Goal: Transaction & Acquisition: Purchase product/service

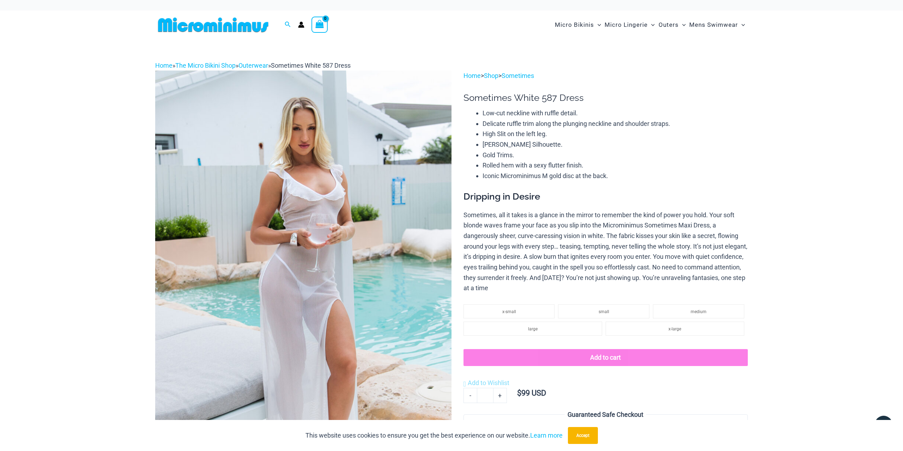
click at [306, 334] on img at bounding box center [303, 293] width 296 height 444
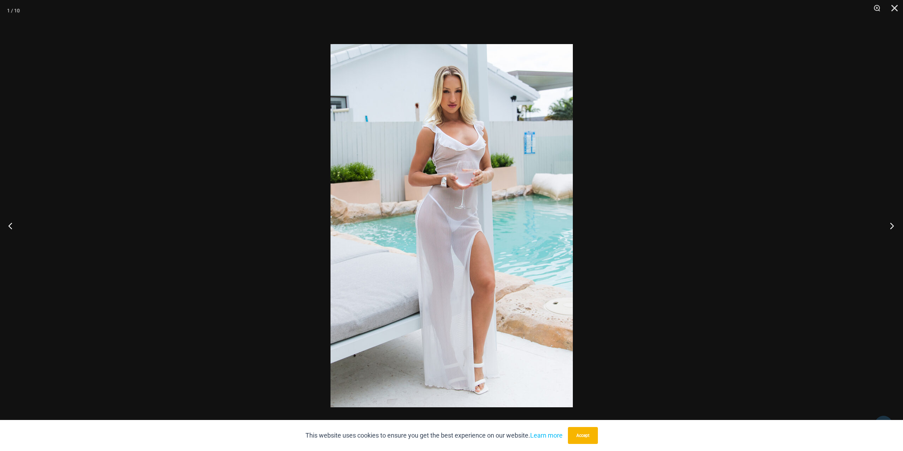
click at [891, 223] on button "Next" at bounding box center [889, 225] width 26 height 35
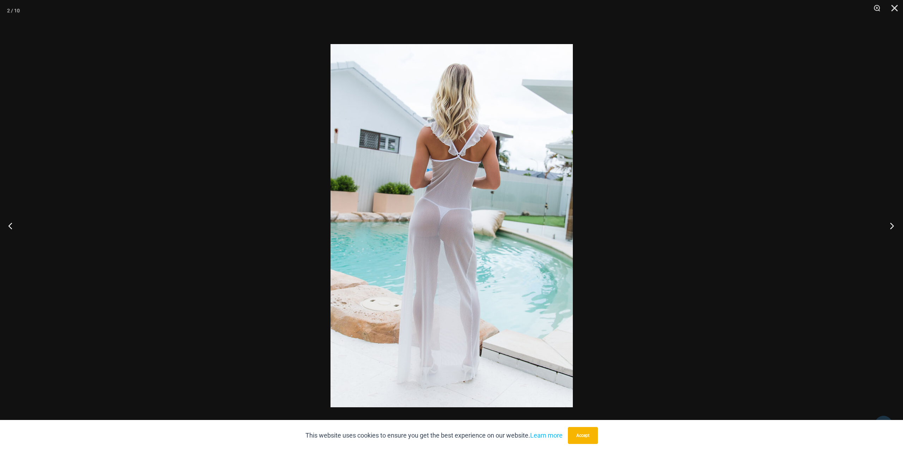
click at [891, 223] on button "Next" at bounding box center [889, 225] width 26 height 35
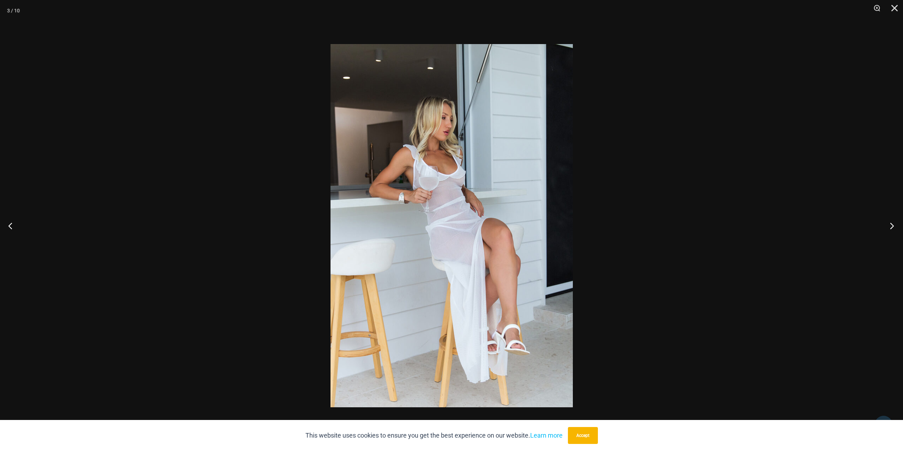
click at [891, 223] on button "Next" at bounding box center [889, 225] width 26 height 35
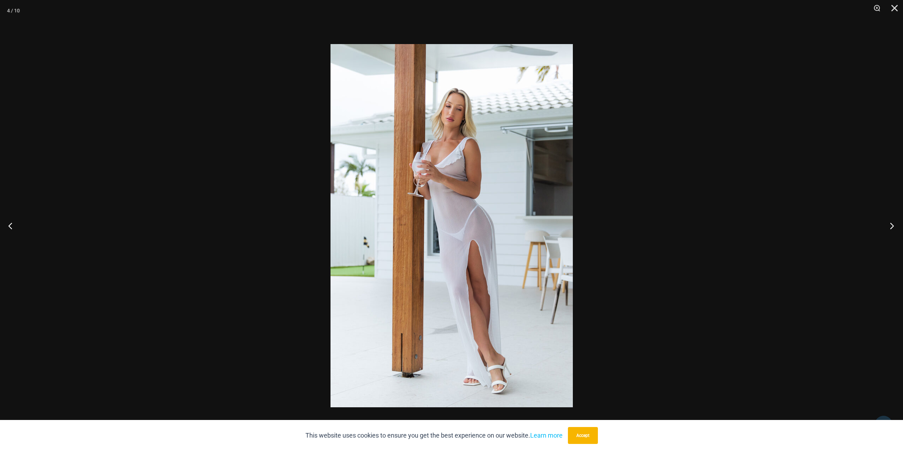
click at [891, 223] on button "Next" at bounding box center [889, 225] width 26 height 35
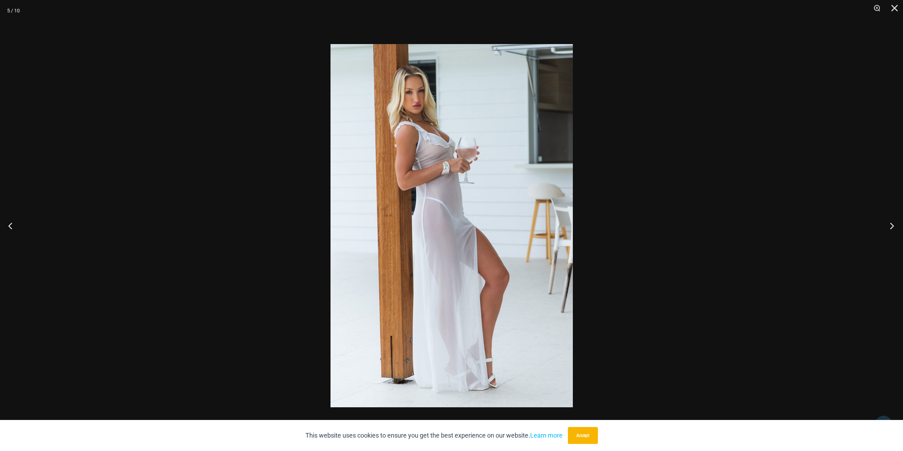
click at [891, 223] on button "Next" at bounding box center [889, 225] width 26 height 35
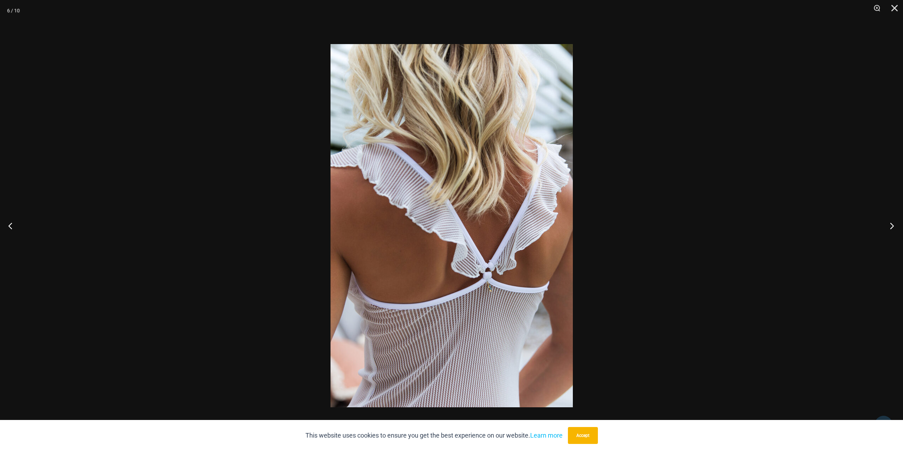
click at [891, 223] on button "Next" at bounding box center [889, 225] width 26 height 35
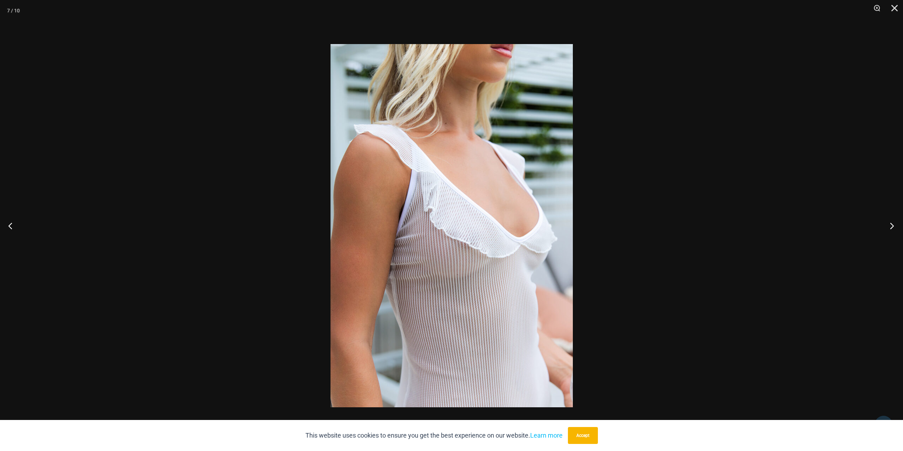
click at [891, 223] on button "Next" at bounding box center [889, 225] width 26 height 35
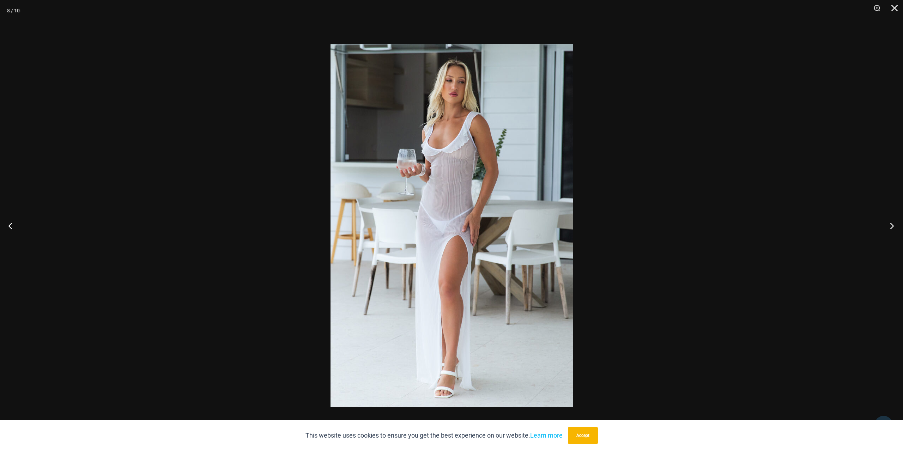
click at [891, 223] on button "Next" at bounding box center [889, 225] width 26 height 35
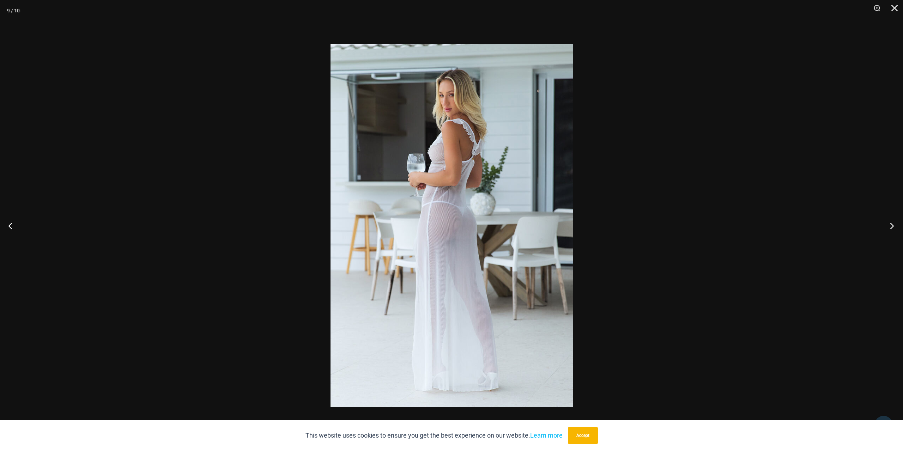
click at [891, 223] on button "Next" at bounding box center [889, 225] width 26 height 35
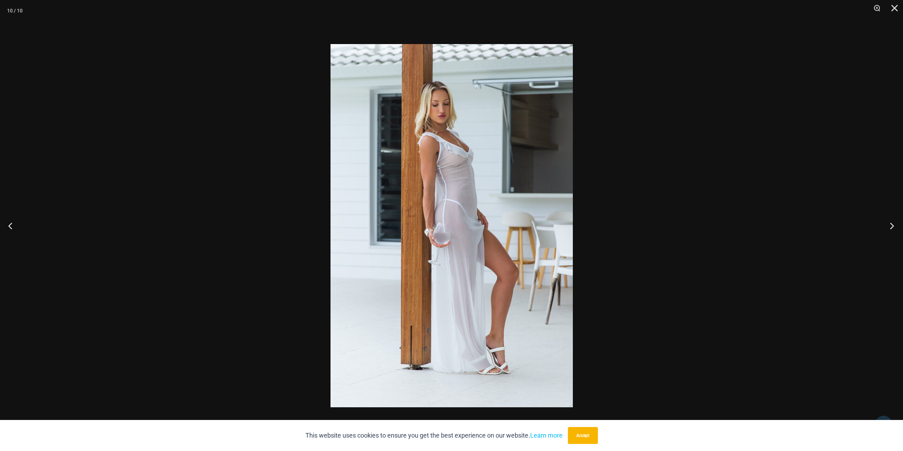
click at [891, 223] on button "Next" at bounding box center [889, 225] width 26 height 35
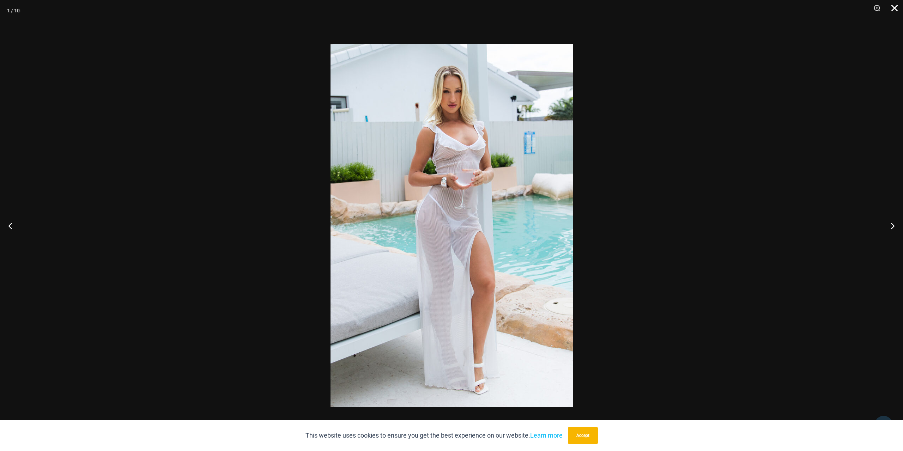
click at [895, 6] on button "Close" at bounding box center [892, 10] width 18 height 21
